Goal: Communication & Community: Answer question/provide support

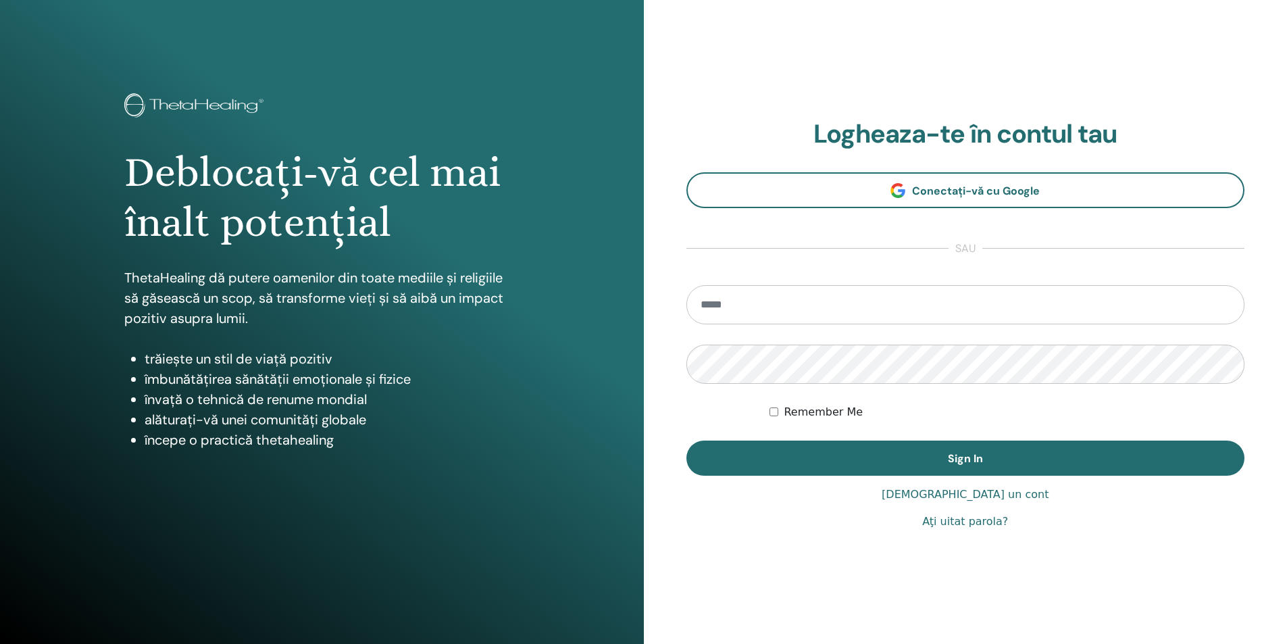
click at [828, 300] on input "email" at bounding box center [965, 304] width 559 height 39
type input "**********"
click at [686, 440] on button "Sign In" at bounding box center [965, 457] width 559 height 35
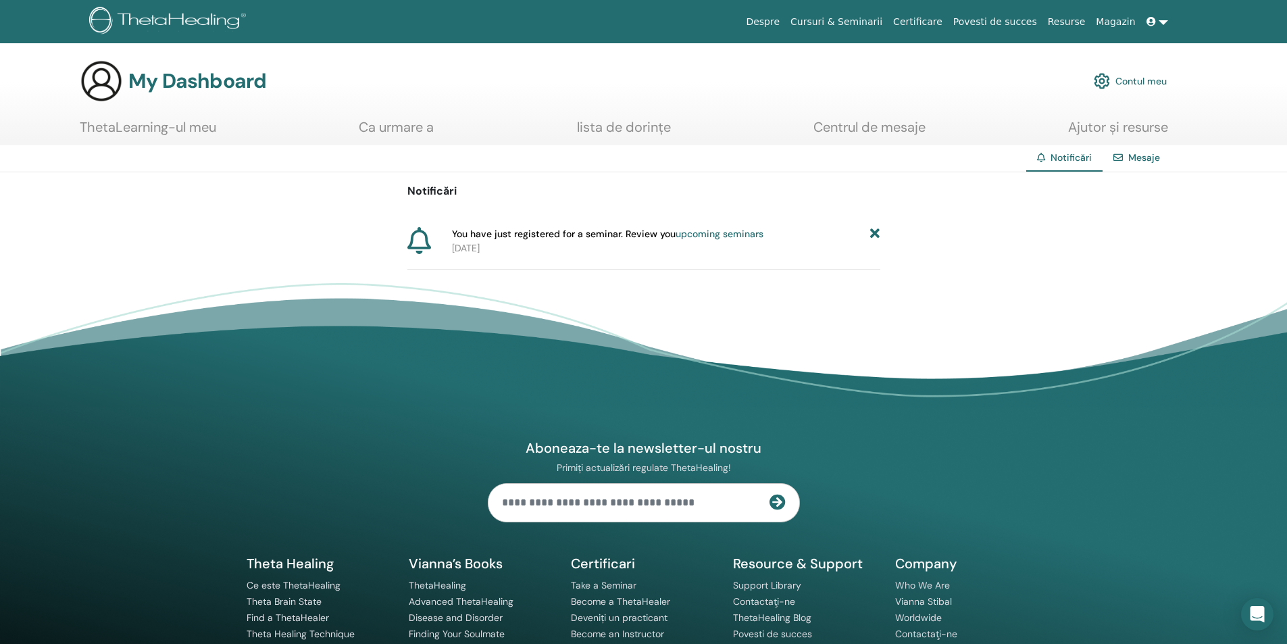
click at [1159, 21] on link at bounding box center [1157, 21] width 32 height 25
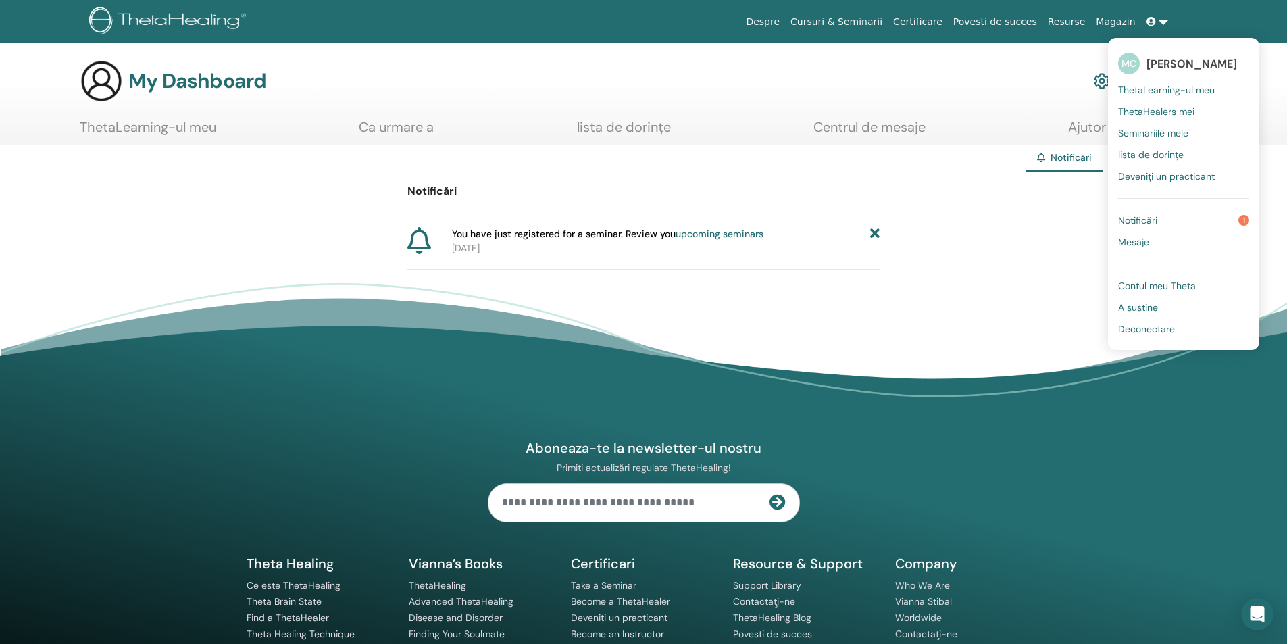
click at [1155, 245] on link "Mesaje" at bounding box center [1183, 242] width 131 height 22
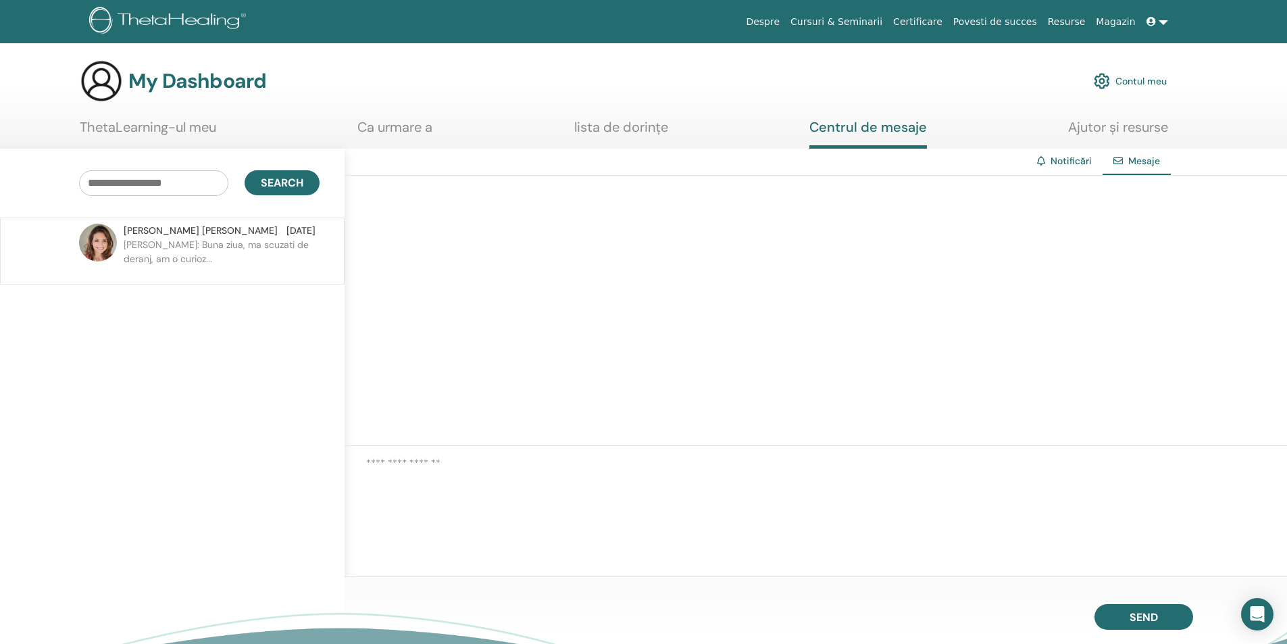
click at [227, 267] on p "[PERSON_NAME]: Buna ziua, ma scuzati de deranj, am o curioz..." at bounding box center [222, 258] width 196 height 41
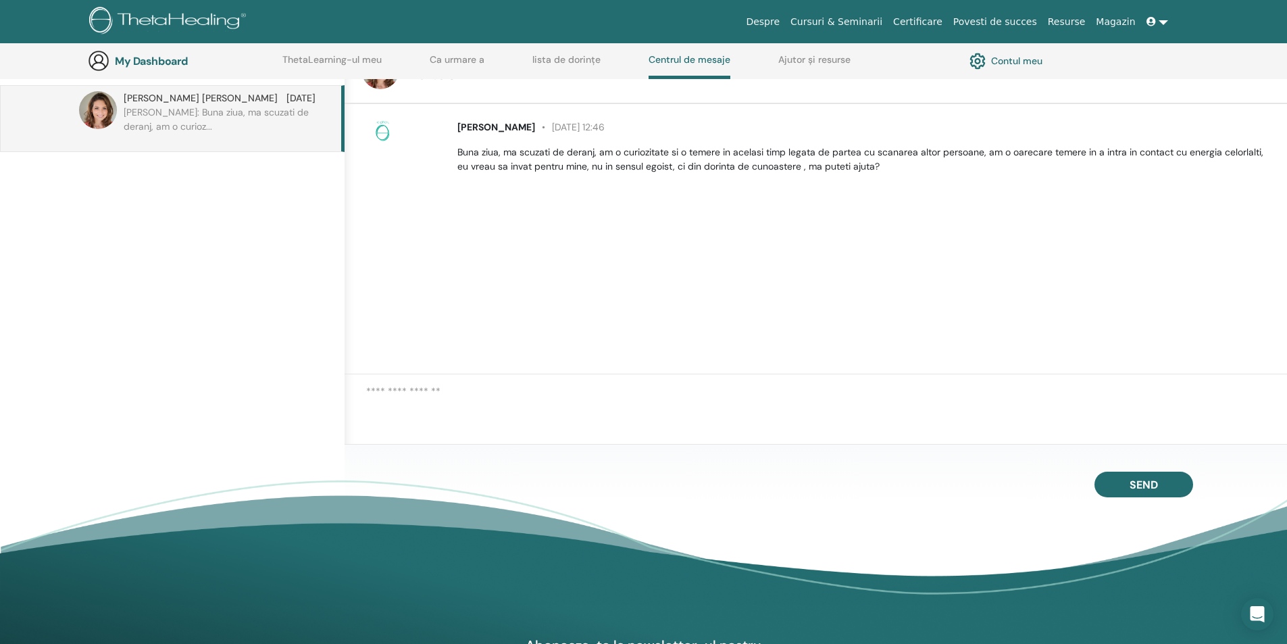
scroll to position [171, 0]
